Goal: Task Accomplishment & Management: Complete application form

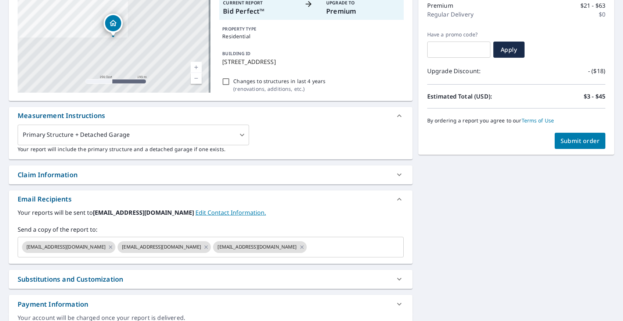
scroll to position [110, 0]
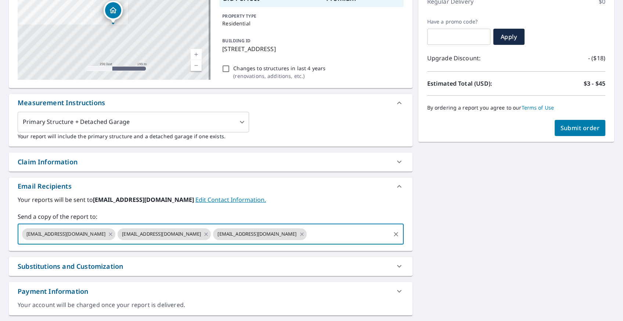
click at [308, 228] on input "text" at bounding box center [349, 234] width 82 height 14
type input "scruz@fhiaremodeling.com"
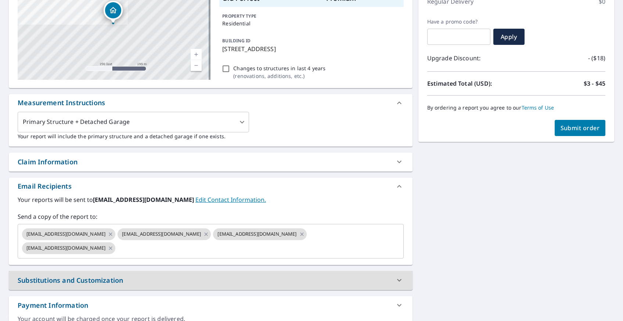
click at [561, 126] on span "Submit order" at bounding box center [580, 128] width 39 height 8
checkbox input "true"
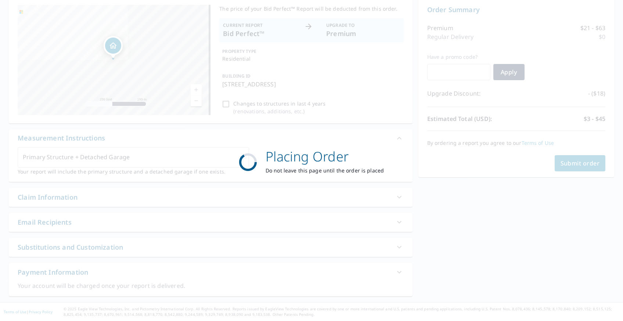
scroll to position [75, 0]
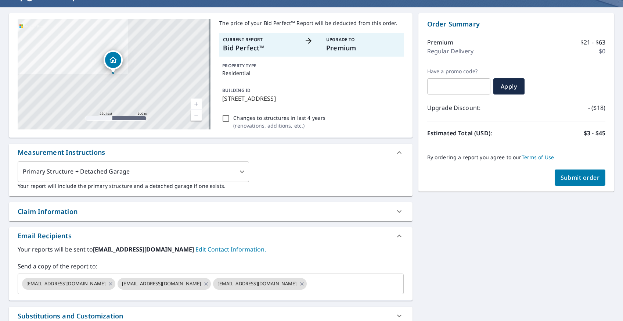
scroll to position [73, 0]
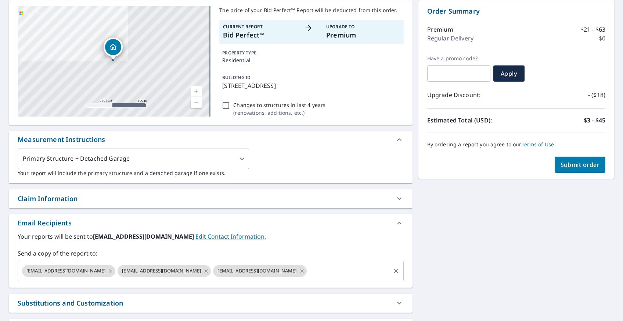
click at [321, 268] on input "text" at bounding box center [349, 271] width 82 height 14
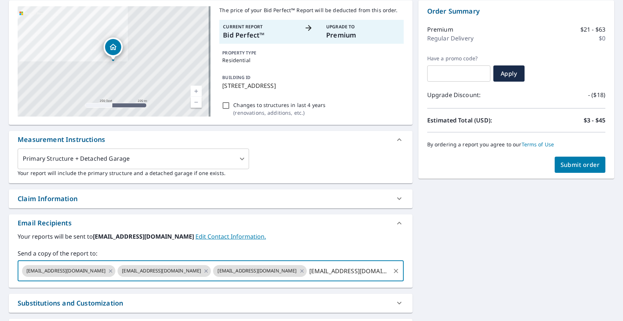
type input "scruz@fhiaremodeling.com"
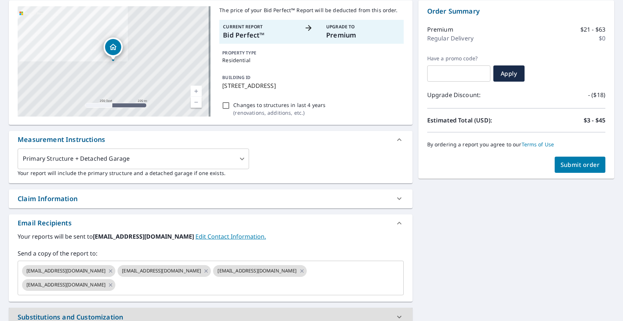
click at [589, 165] on span "Submit order" at bounding box center [580, 165] width 39 height 8
checkbox input "true"
